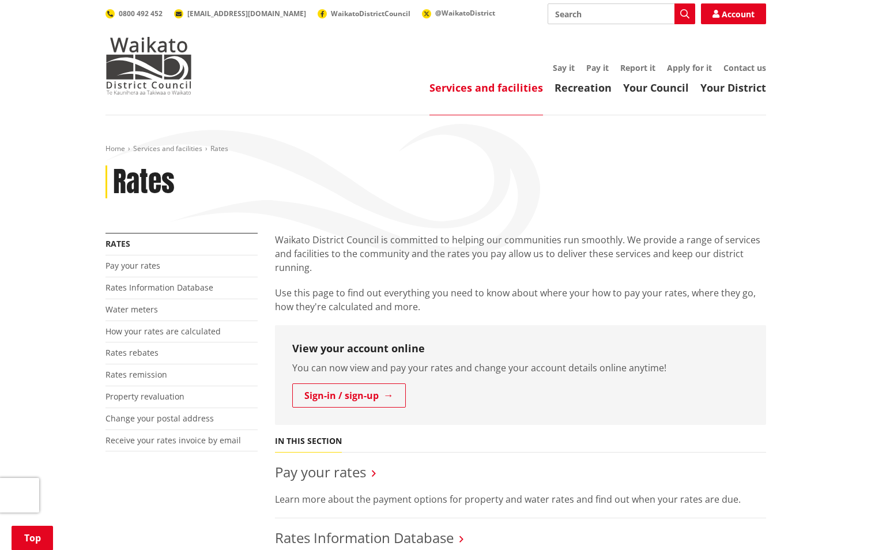
scroll to position [288, 0]
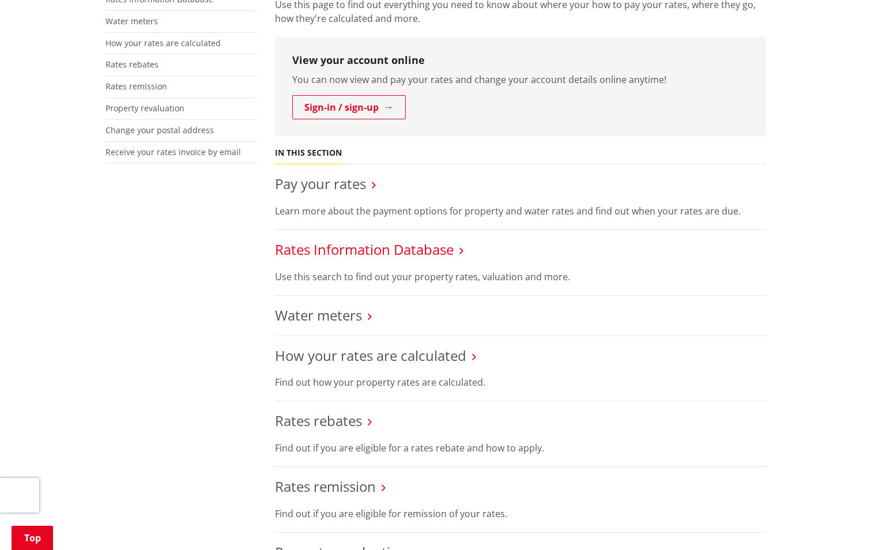
click at [383, 250] on link "Rates Information Database" at bounding box center [364, 249] width 179 height 19
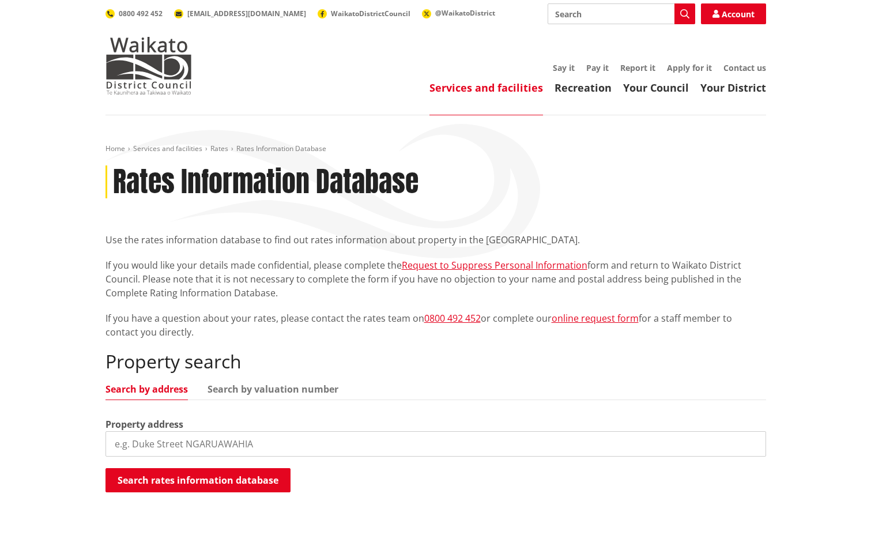
click at [239, 440] on input "search" at bounding box center [435, 443] width 660 height 25
type input "96 fraser road"
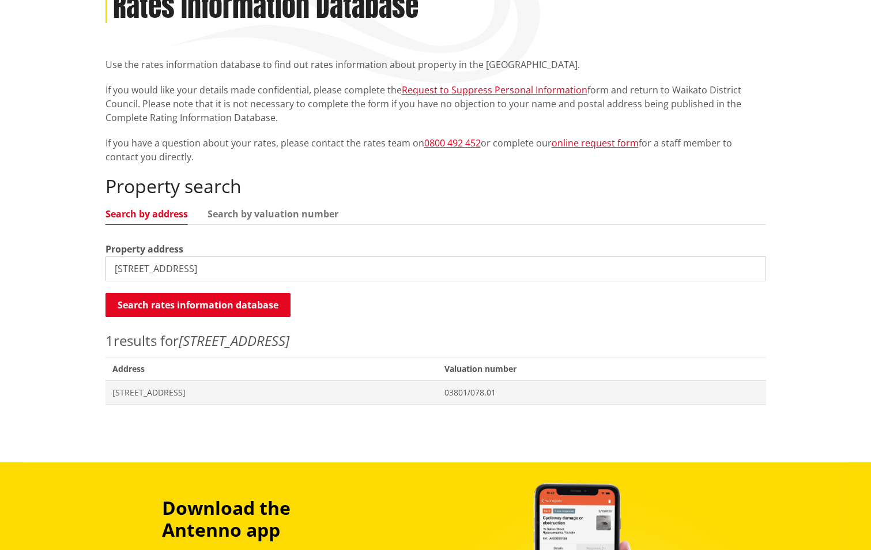
scroll to position [230, 0]
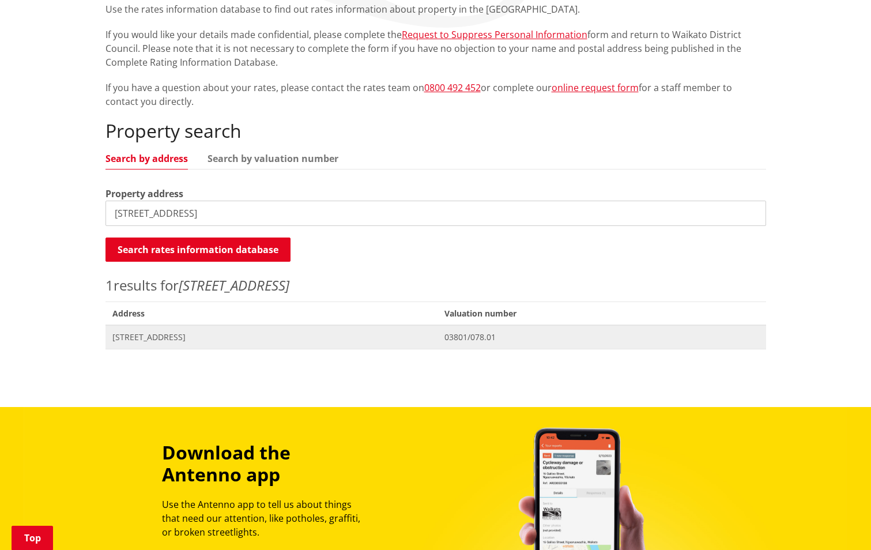
click at [142, 337] on span "[STREET_ADDRESS]" at bounding box center [271, 337] width 319 height 12
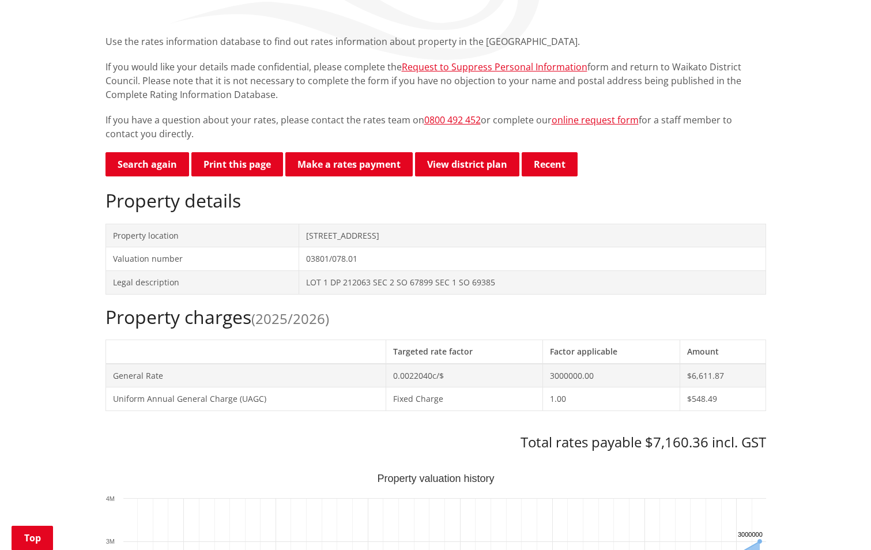
scroll to position [288, 0]
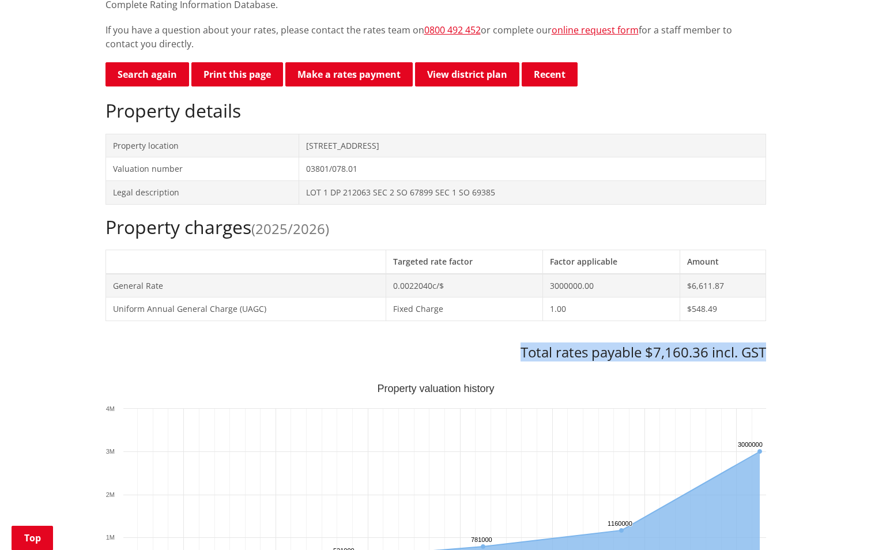
drag, startPoint x: 515, startPoint y: 353, endPoint x: 785, endPoint y: 353, distance: 269.7
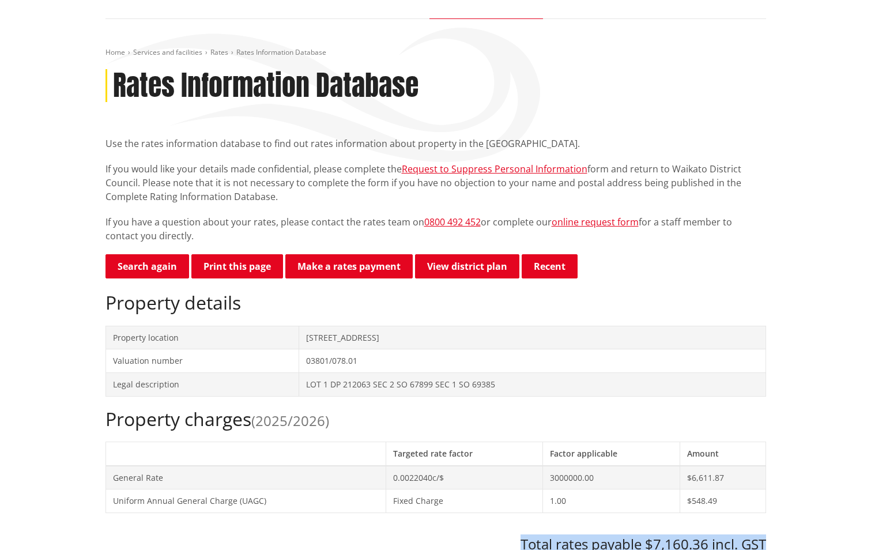
scroll to position [80, 0]
